Goal: Task Accomplishment & Management: Use online tool/utility

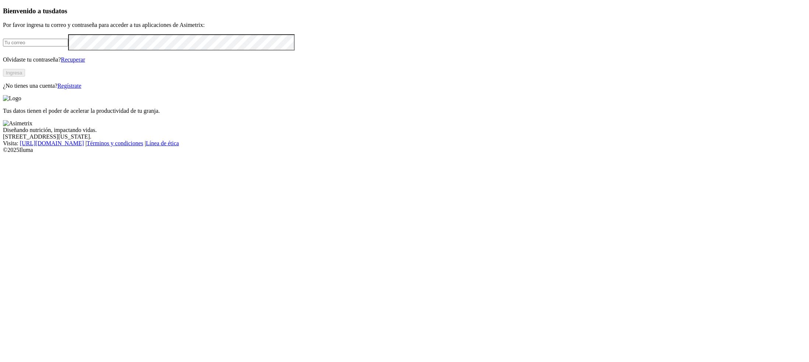
type input "[PERSON_NAME][EMAIL_ADDRESS][PERSON_NAME][DOMAIN_NAME]"
click at [25, 77] on button "Ingresa" at bounding box center [14, 73] width 22 height 8
